Goal: Task Accomplishment & Management: Use online tool/utility

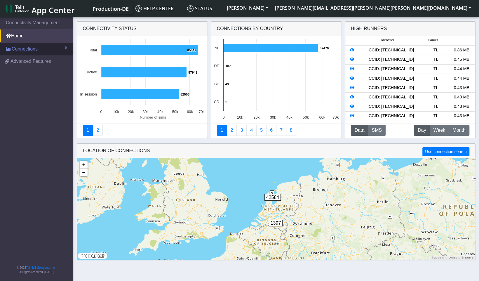
click at [28, 53] on link "Connections" at bounding box center [36, 49] width 73 height 13
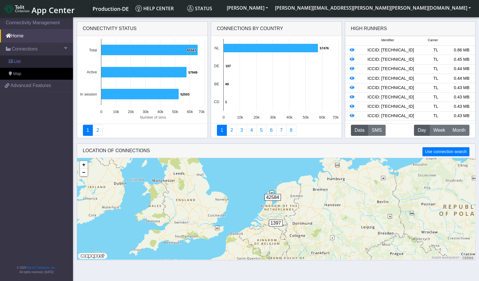
click at [25, 61] on link "List" at bounding box center [36, 61] width 73 height 12
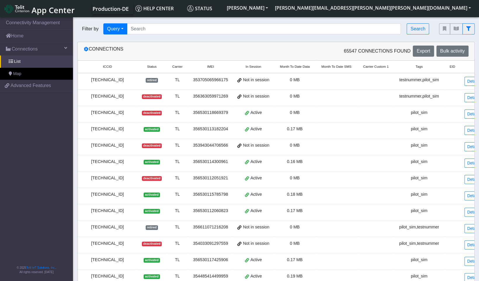
drag, startPoint x: 478, startPoint y: 64, endPoint x: 478, endPoint y: 69, distance: 5.0
click at [478, 69] on div "Connections 65547 Connections found Export Bulk activity ICCID Status Carrier I…" at bounding box center [276, 223] width 406 height 363
click at [38, 87] on span "Advanced Features" at bounding box center [31, 85] width 41 height 7
click at [52, 36] on link "Home" at bounding box center [36, 35] width 73 height 13
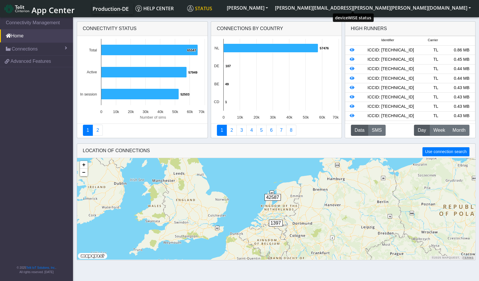
click at [212, 8] on span "Status" at bounding box center [199, 8] width 25 height 6
click at [271, 8] on button "[PERSON_NAME]" at bounding box center [247, 8] width 48 height 11
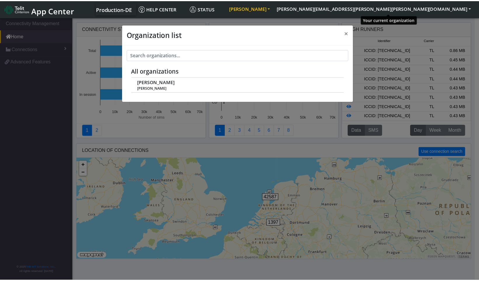
scroll to position [2, 0]
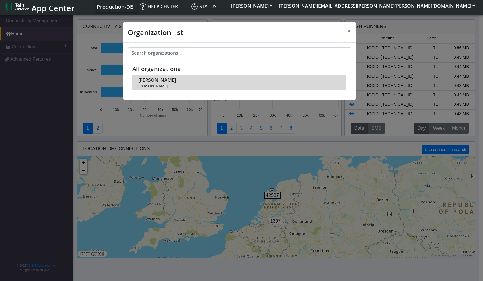
click at [299, 78] on div "[PERSON_NAME] [PERSON_NAME]" at bounding box center [239, 82] width 202 height 12
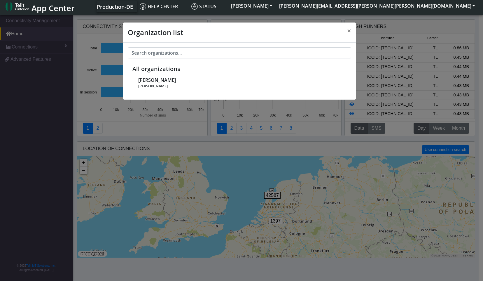
click at [188, 90] on div "All organizations [PERSON_NAME] [PERSON_NAME]" at bounding box center [239, 71] width 233 height 57
click at [350, 30] on span "×" at bounding box center [349, 31] width 4 height 10
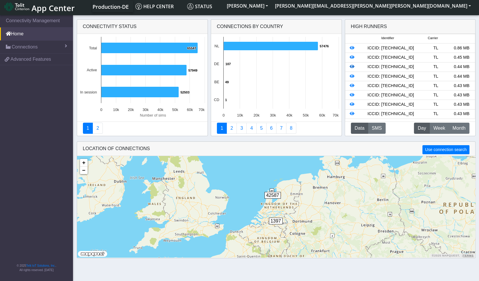
click at [352, 67] on icon at bounding box center [352, 66] width 5 height 4
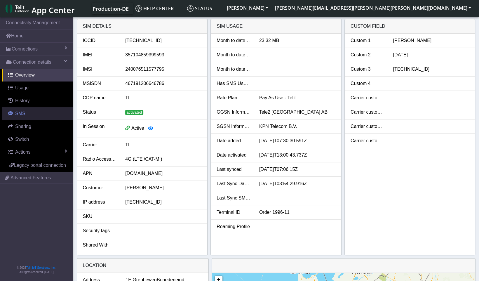
click at [39, 115] on link "SMS" at bounding box center [37, 113] width 71 height 13
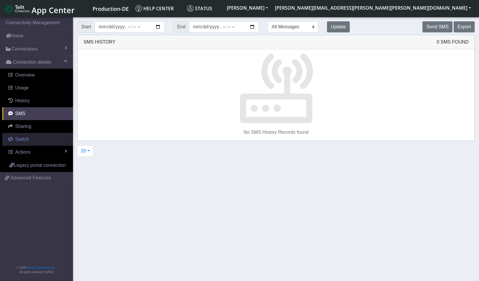
click at [34, 140] on link "Switch" at bounding box center [37, 139] width 71 height 13
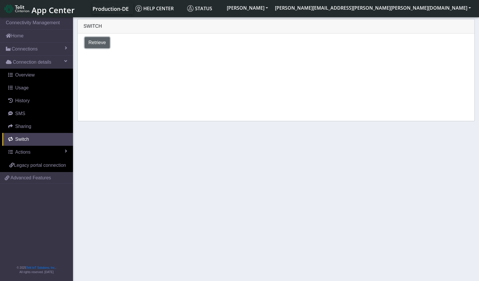
click at [99, 42] on span "Retrieve" at bounding box center [97, 42] width 18 height 5
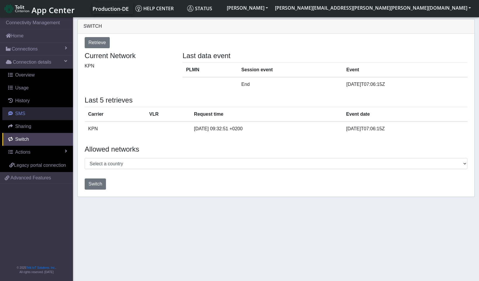
click at [28, 113] on link "SMS" at bounding box center [37, 113] width 71 height 13
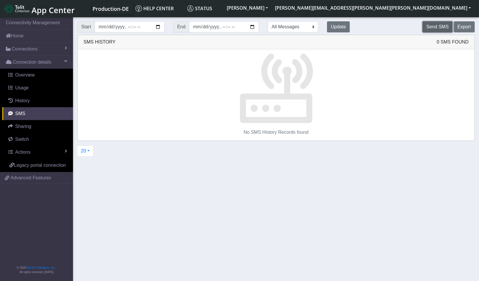
click at [441, 29] on button "Send SMS" at bounding box center [437, 26] width 30 height 11
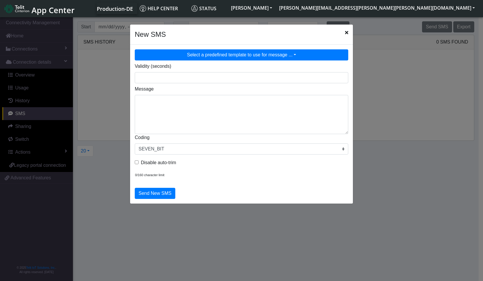
click at [255, 55] on button "Select a predefined template to use for message ..." at bounding box center [242, 54] width 214 height 11
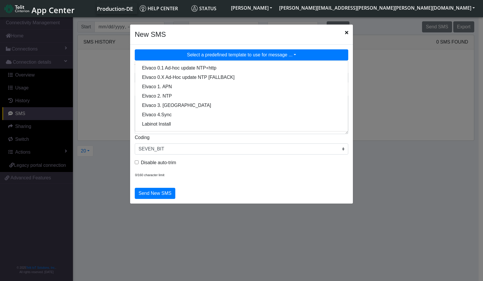
click at [255, 54] on button "Select a predefined template to use for message ..." at bounding box center [242, 54] width 214 height 11
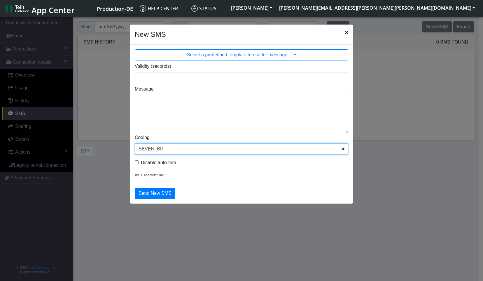
click at [197, 145] on select "SEVEN_BIT EIGHT_BIT UCS2" at bounding box center [242, 148] width 214 height 11
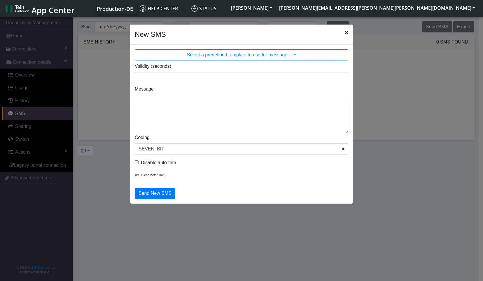
click at [347, 32] on icon "Close" at bounding box center [346, 32] width 3 height 5
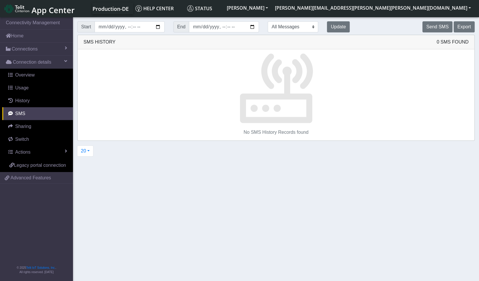
click at [384, 102] on p at bounding box center [276, 86] width 397 height 75
